Goal: Information Seeking & Learning: Learn about a topic

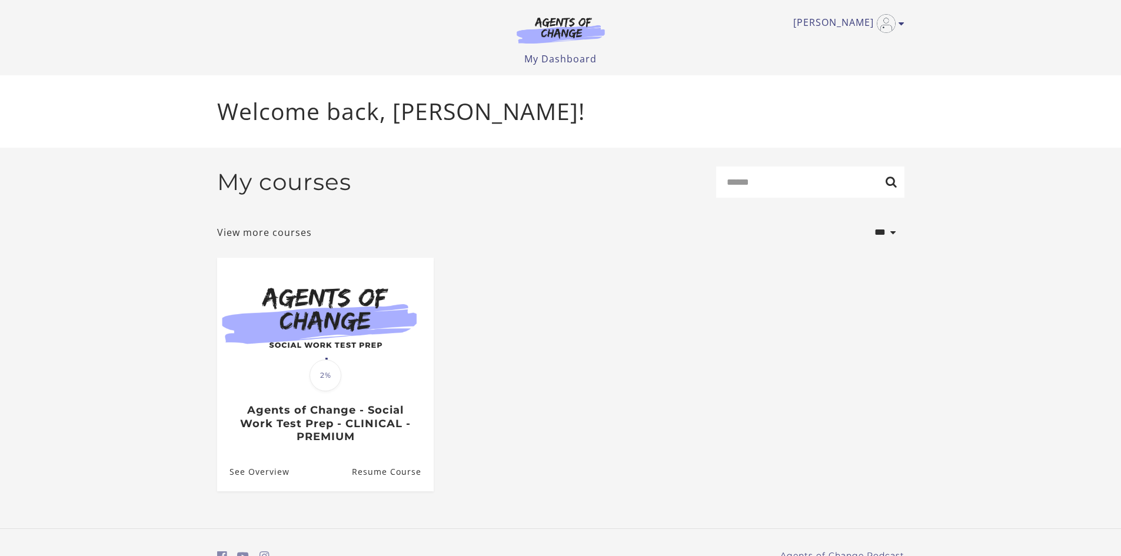
click at [81, 312] on section "**********" at bounding box center [560, 338] width 1121 height 381
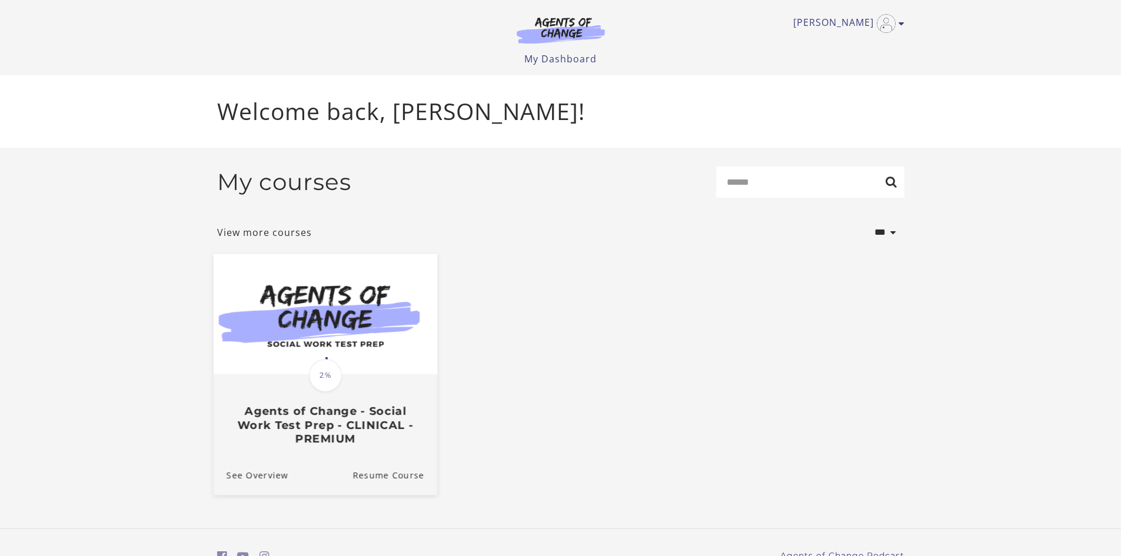
click at [338, 317] on img at bounding box center [325, 314] width 224 height 121
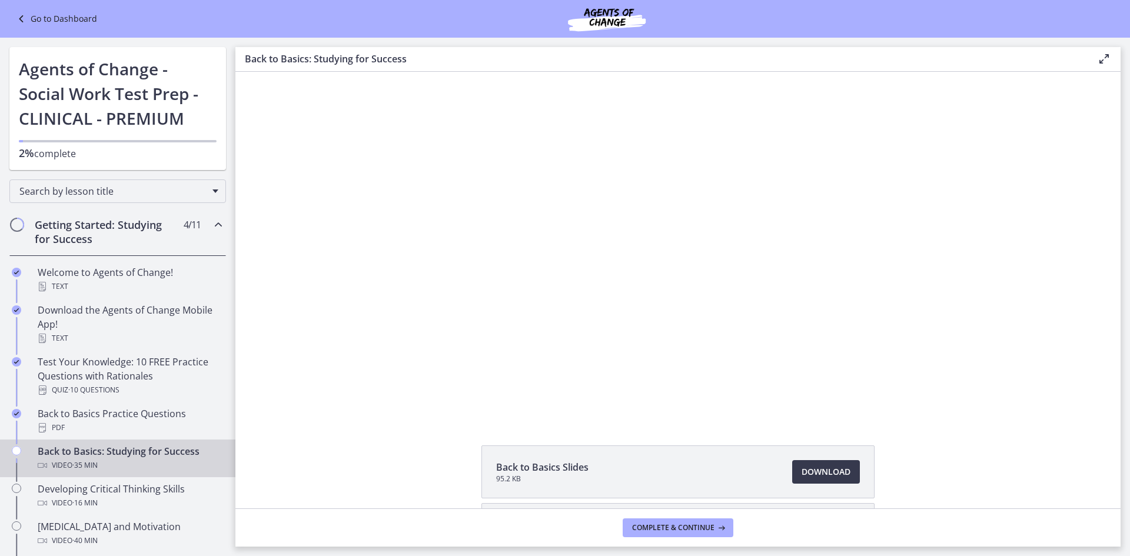
click at [280, 426] on div "Back to Basics Slides 95.2 KB Download Opens in a new window Study Plan Templat…" at bounding box center [677, 290] width 885 height 437
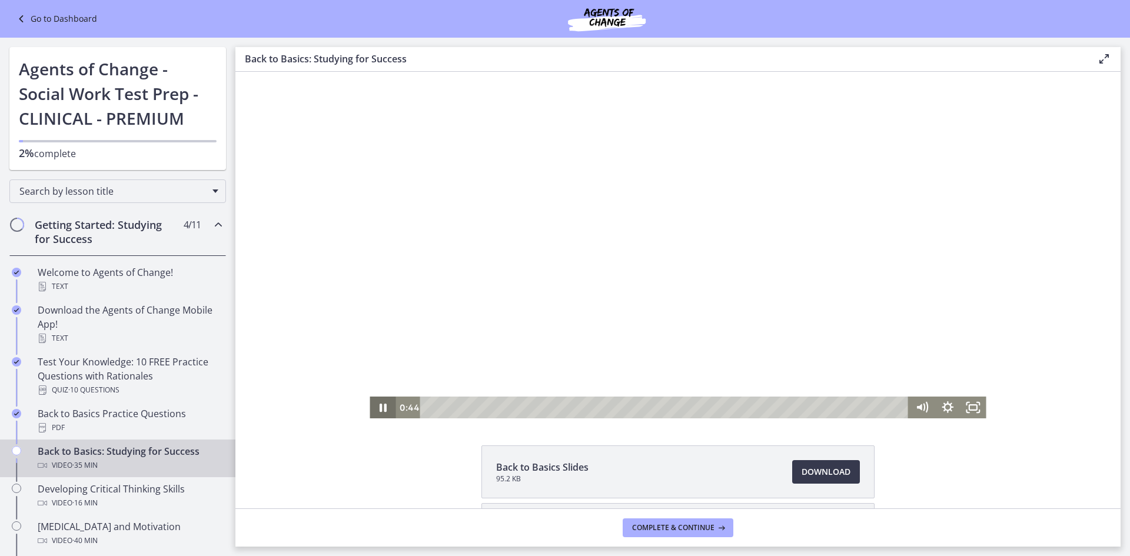
click at [380, 406] on icon "Pause" at bounding box center [383, 408] width 7 height 8
click at [381, 408] on icon "Play Video" at bounding box center [384, 407] width 8 height 11
click at [385, 409] on icon "Pause" at bounding box center [382, 407] width 31 height 26
click at [380, 404] on icon "Play Video" at bounding box center [383, 407] width 6 height 9
click at [378, 407] on icon "Pause" at bounding box center [383, 408] width 26 height 22
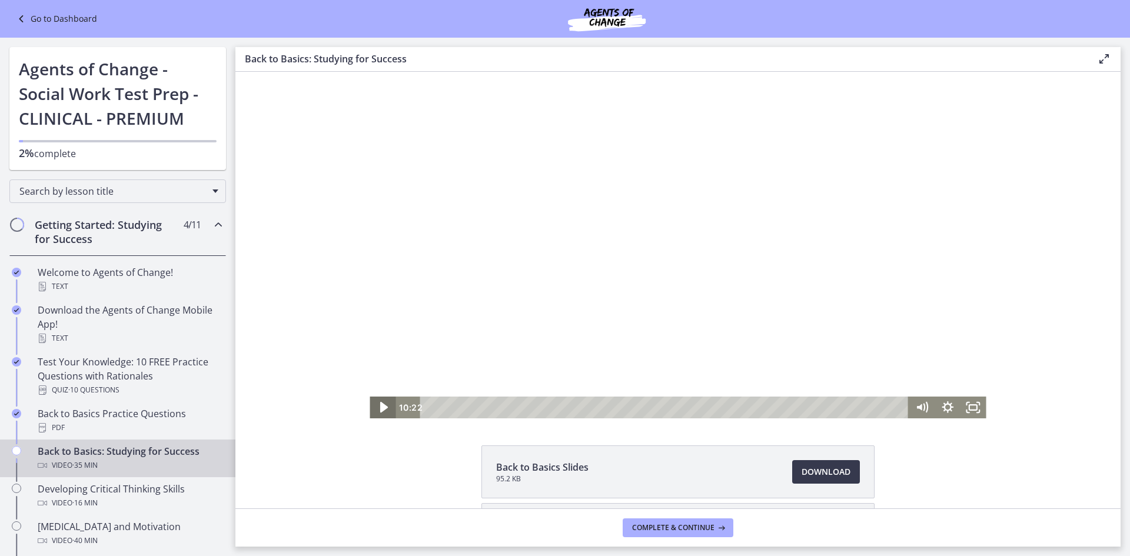
click at [380, 407] on icon "Play Video" at bounding box center [384, 407] width 8 height 11
click at [379, 405] on icon "Pause" at bounding box center [383, 408] width 8 height 10
